Goal: Register for event/course

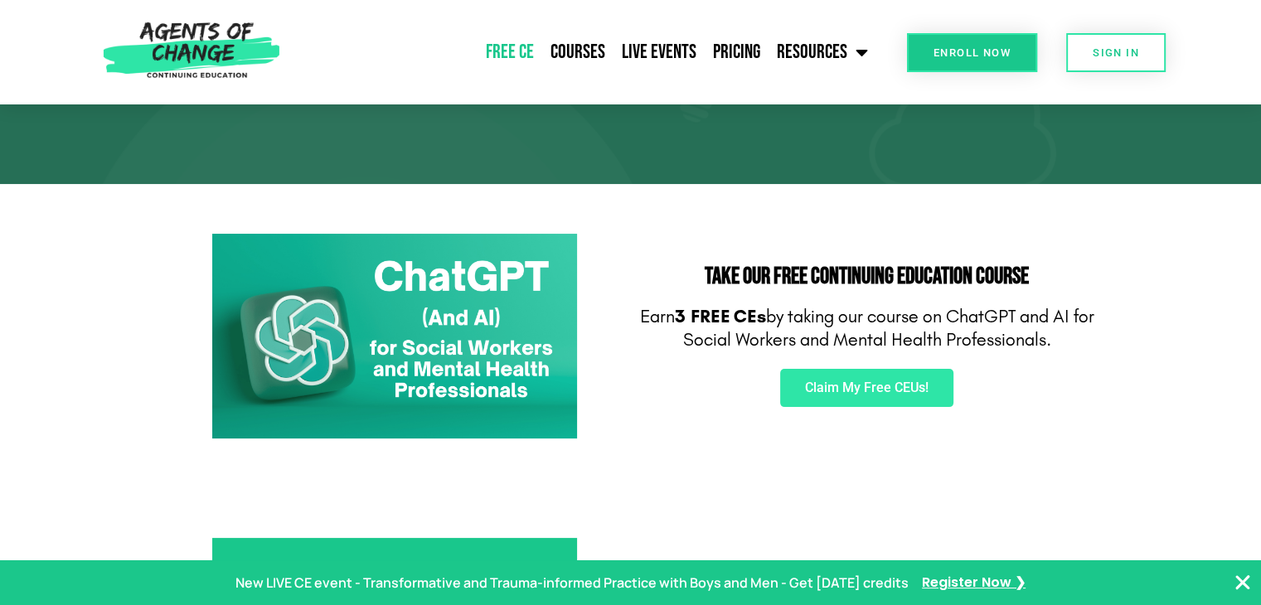
scroll to position [253, 0]
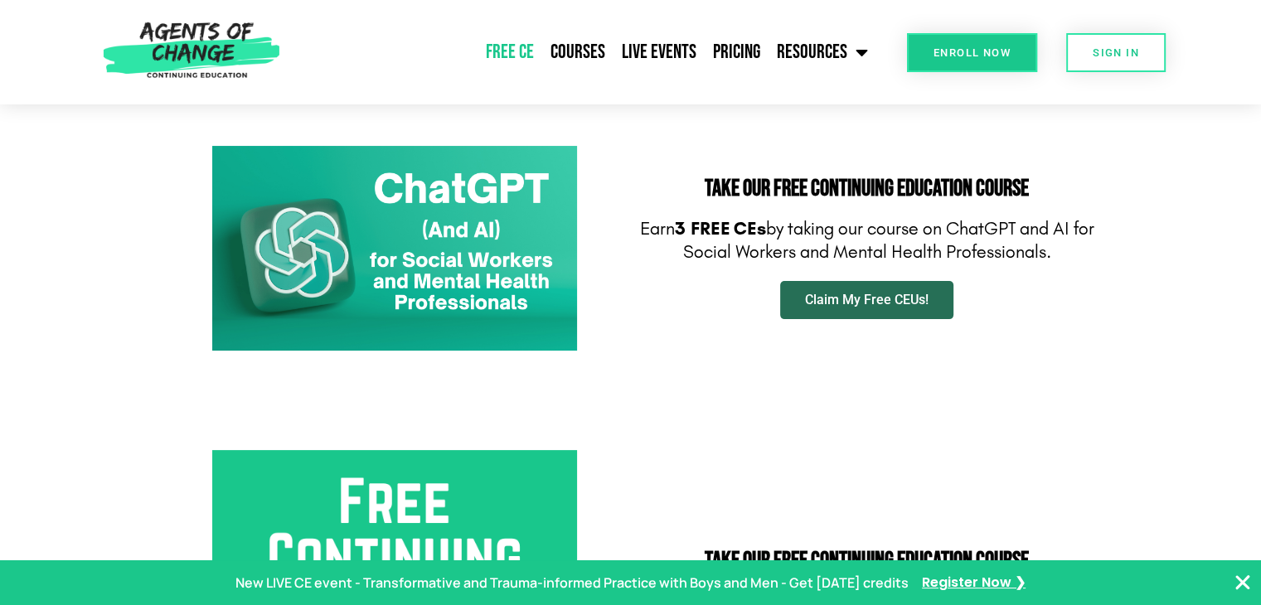
click at [892, 305] on span "Claim My Free CEUs!" at bounding box center [867, 300] width 124 height 13
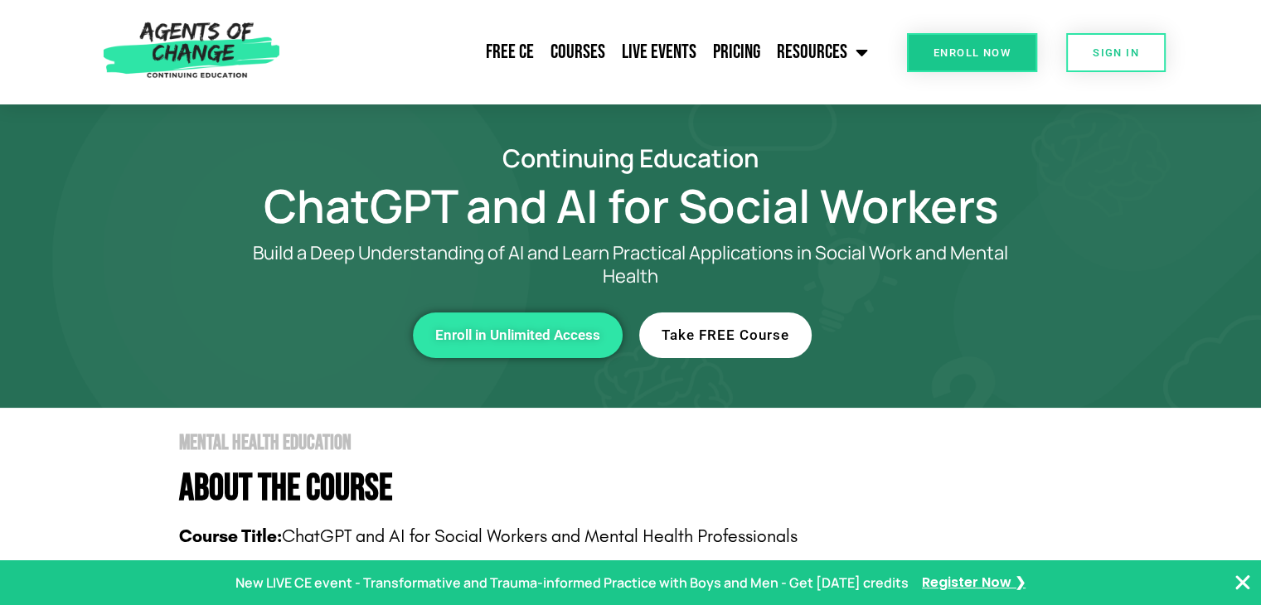
click at [767, 340] on span "Take FREE Course" at bounding box center [726, 335] width 128 height 14
click at [521, 52] on link "Free CE" at bounding box center [510, 52] width 65 height 41
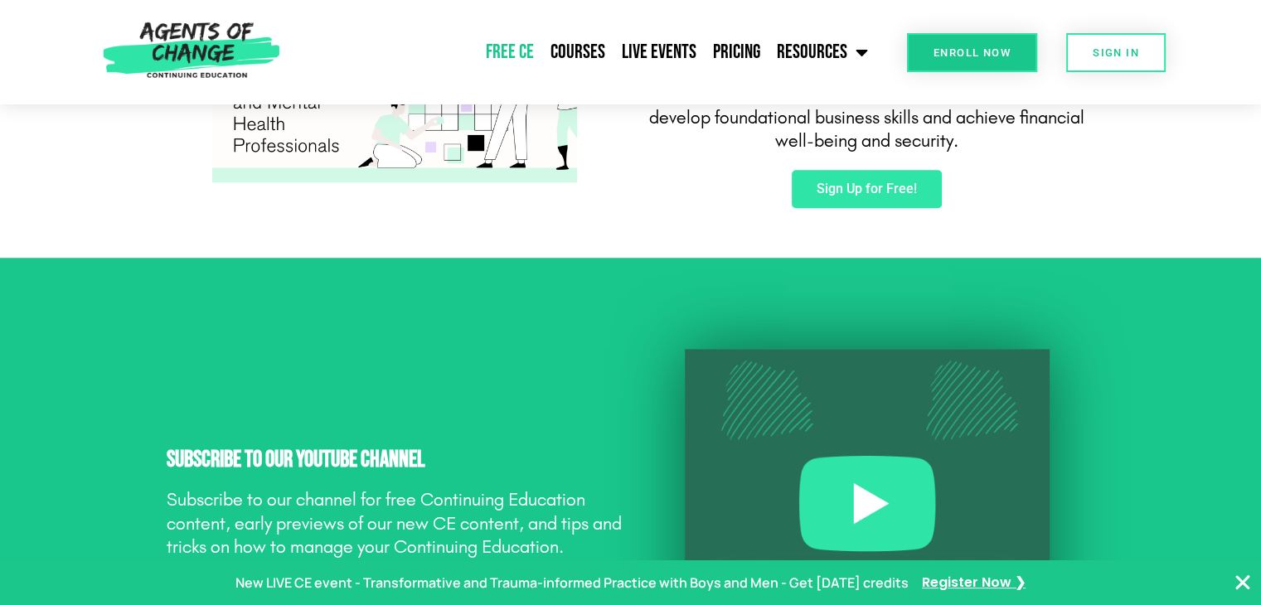
scroll to position [1224, 0]
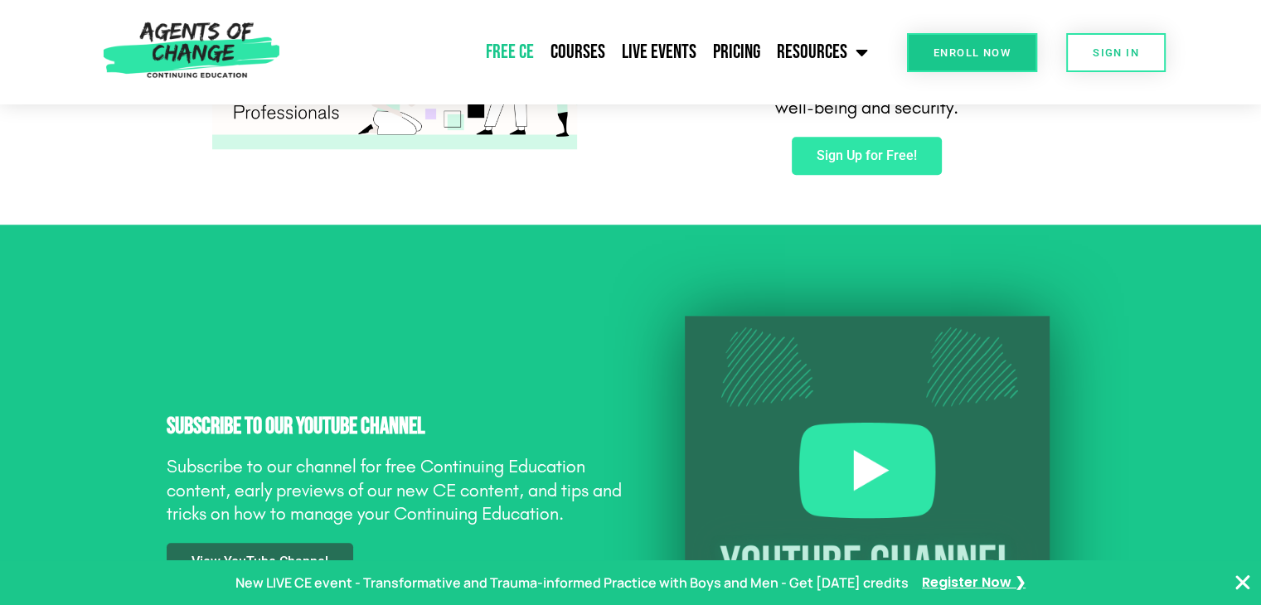
click at [1260, 7] on header "Free CE Courses Live Events Pricing Resources Blog State Requirements: Social W…" at bounding box center [630, 52] width 1261 height 104
click at [868, 193] on section "Take Our FREE Continuing Education Course Take our course on Business Skills an…" at bounding box center [630, 59] width 1261 height 331
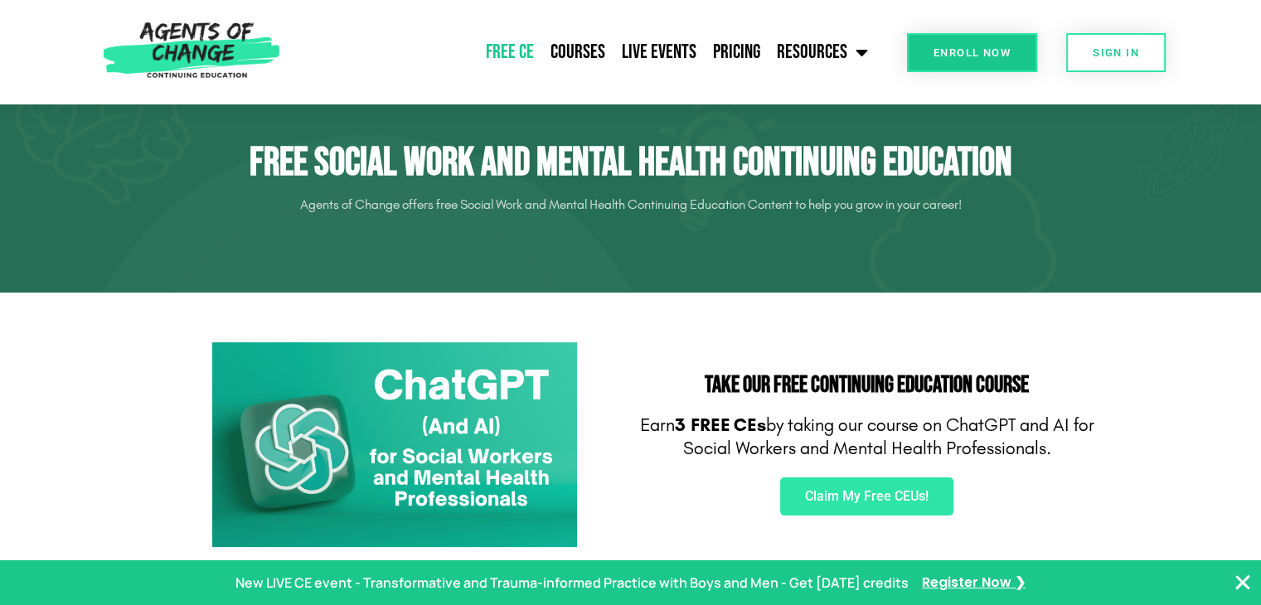
scroll to position [0, 0]
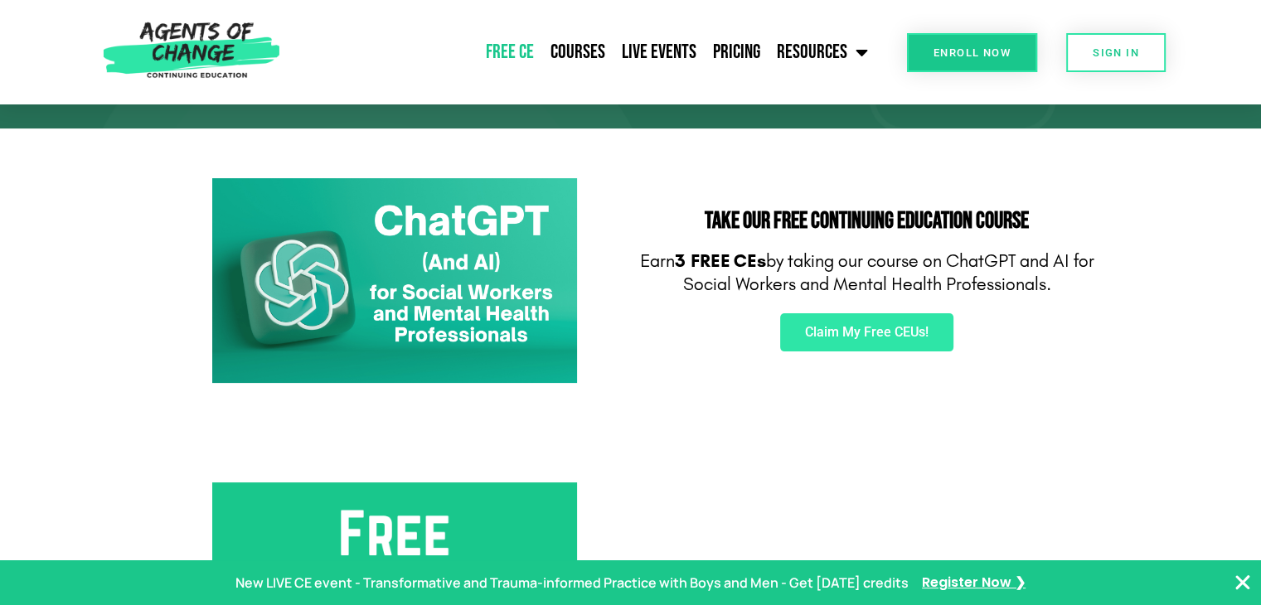
scroll to position [166, 0]
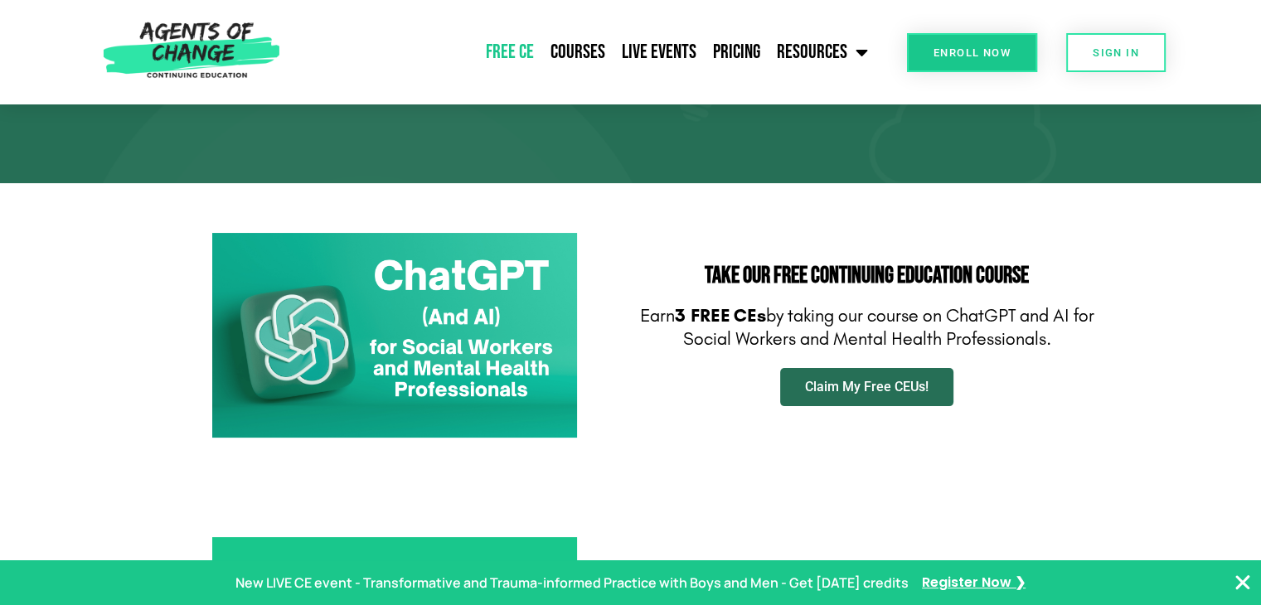
click at [872, 386] on span "Claim My Free CEUs!" at bounding box center [867, 387] width 124 height 13
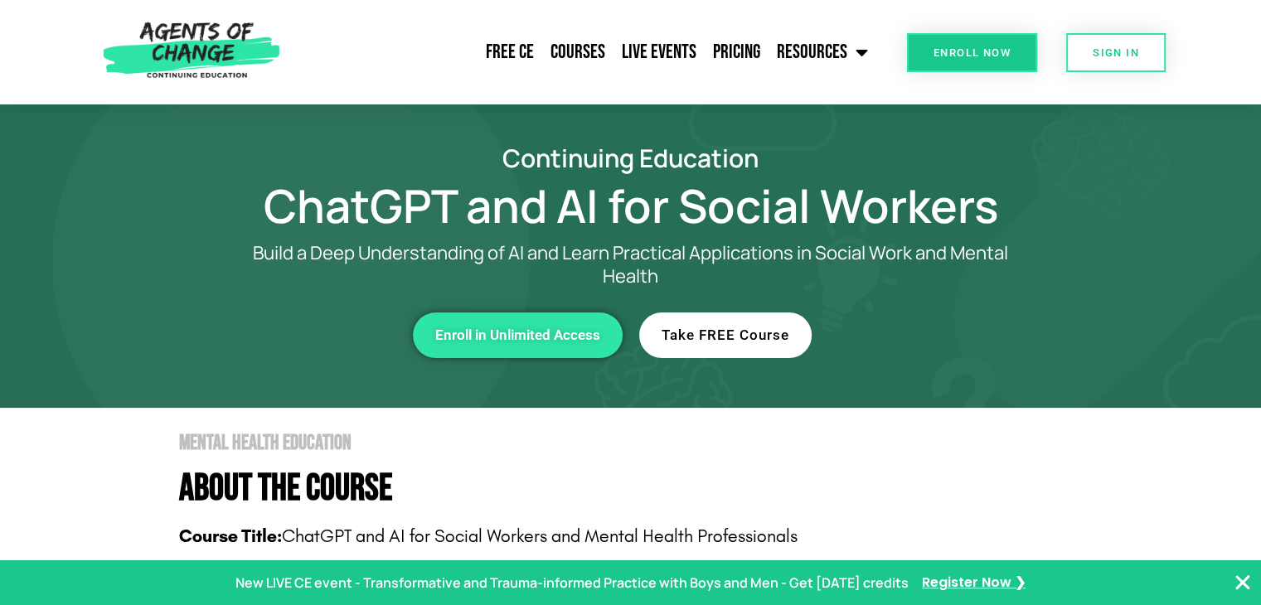
click at [746, 340] on span "Take FREE Course" at bounding box center [726, 335] width 128 height 14
